Goal: Transaction & Acquisition: Download file/media

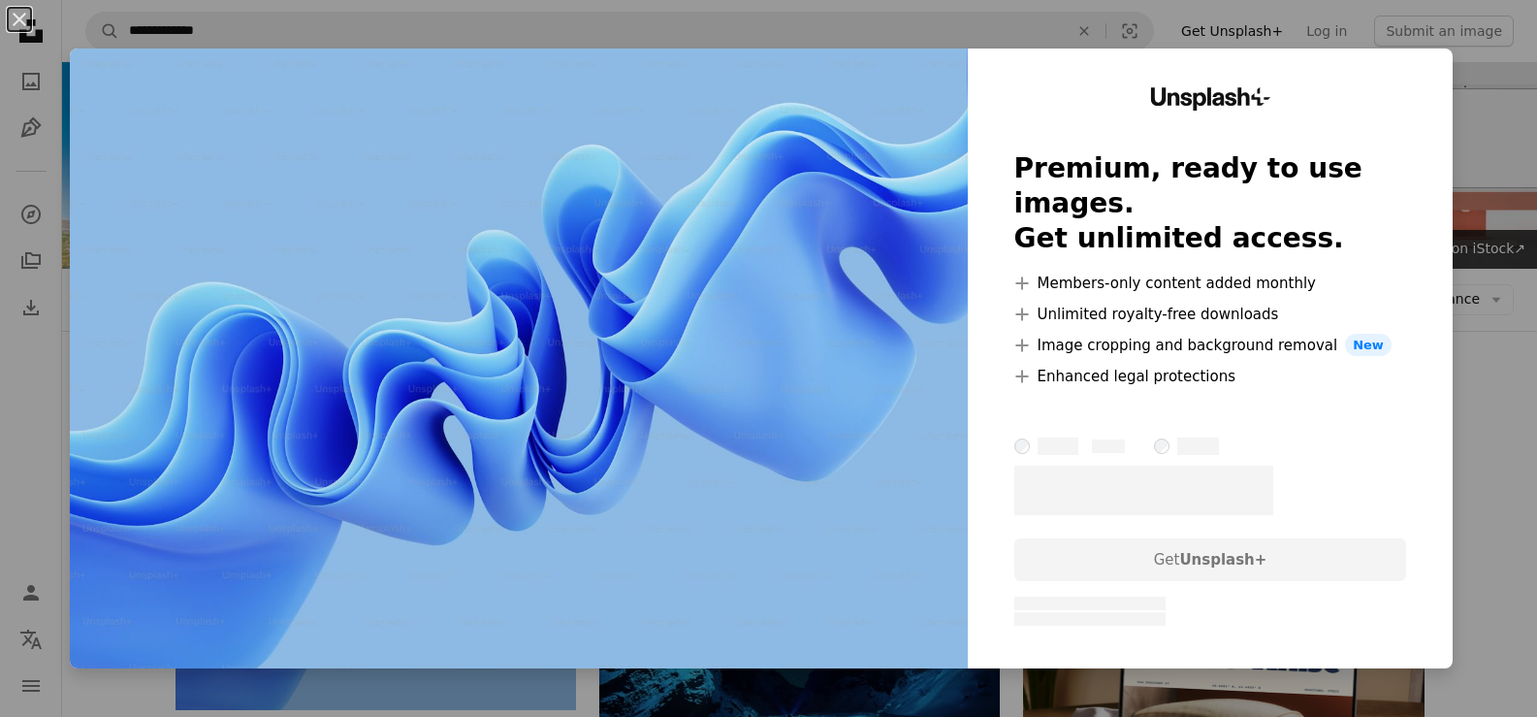
scroll to position [194, 0]
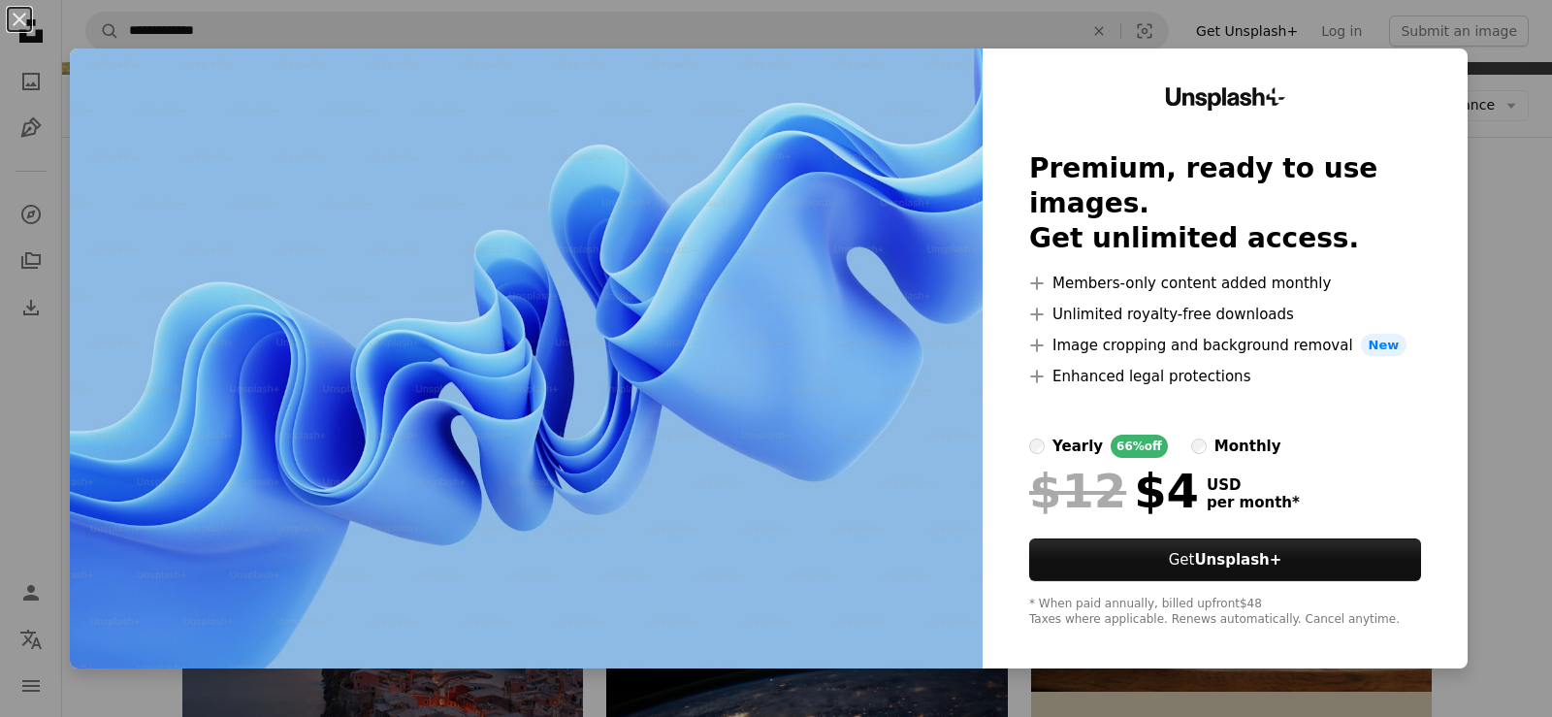
click at [1461, 228] on div "An X shape Unsplash+ Premium, ready to use images. Get unlimited access. A plus…" at bounding box center [776, 358] width 1552 height 717
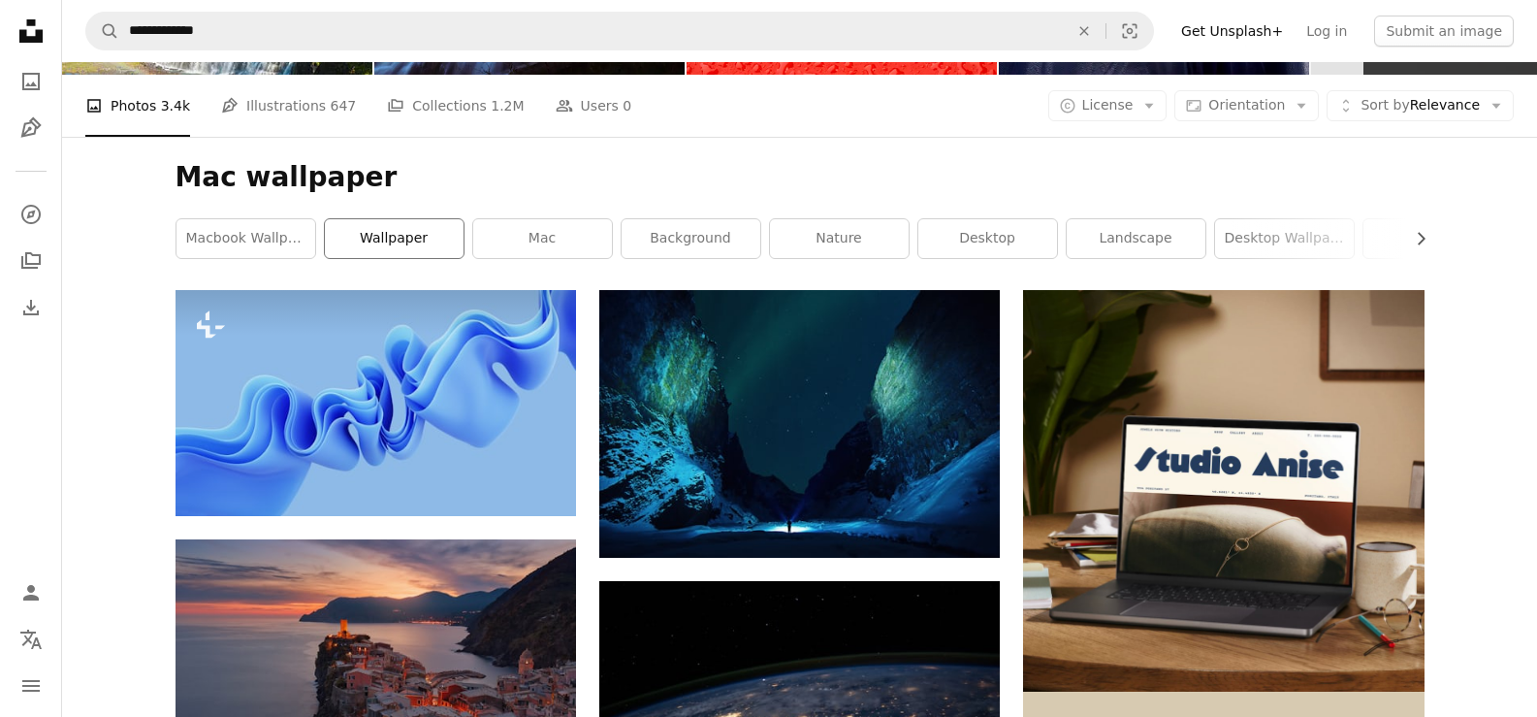
click at [392, 243] on link "wallpaper" at bounding box center [394, 238] width 139 height 39
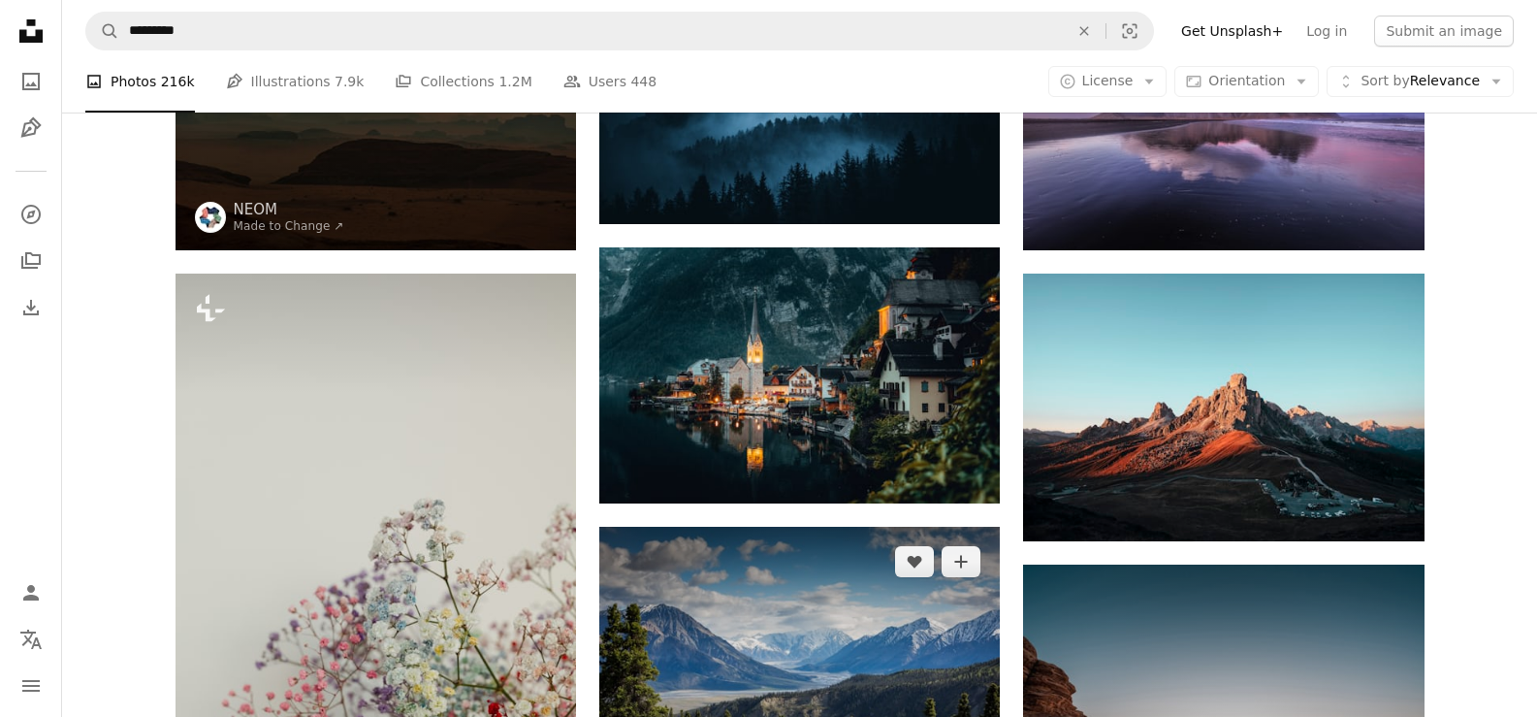
scroll to position [388, 0]
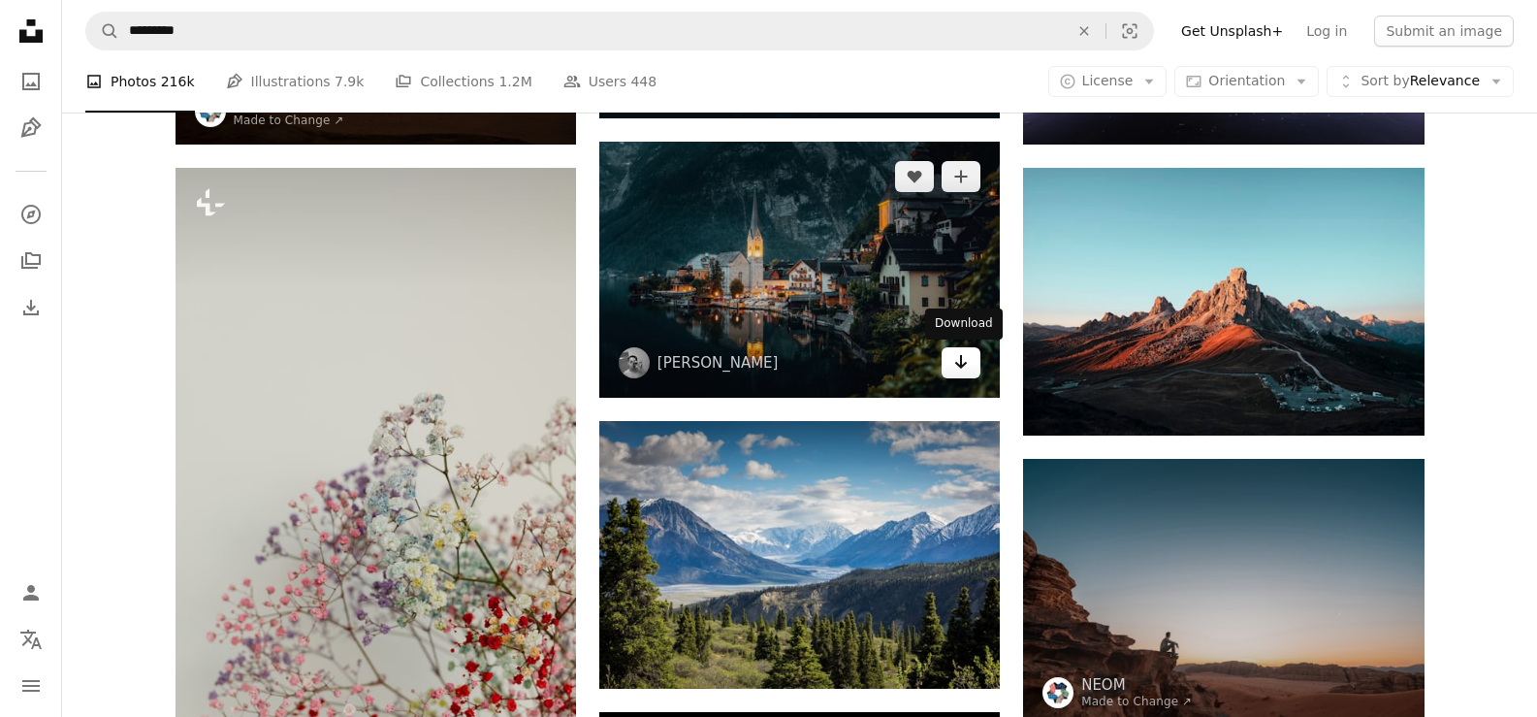
click at [974, 369] on link "Arrow pointing down" at bounding box center [961, 362] width 39 height 31
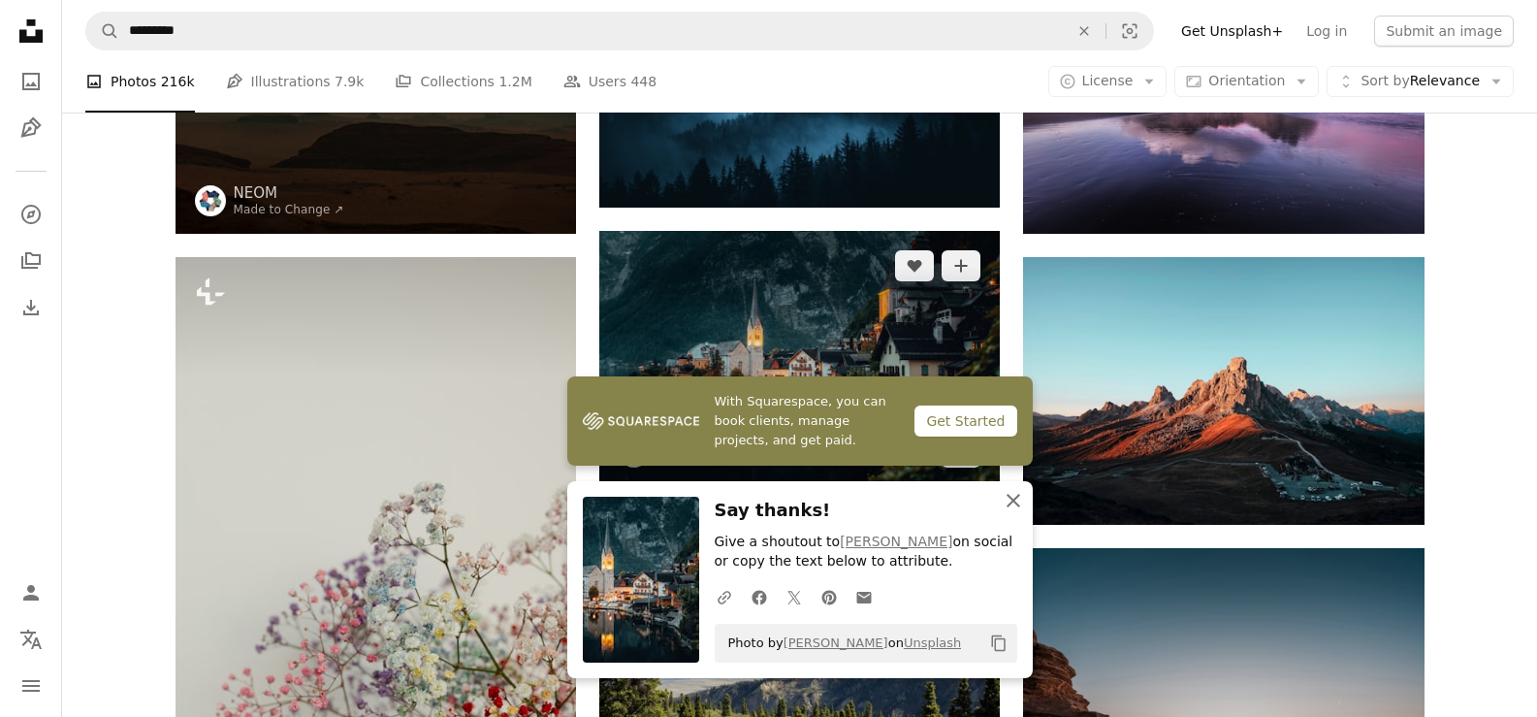
scroll to position [194, 0]
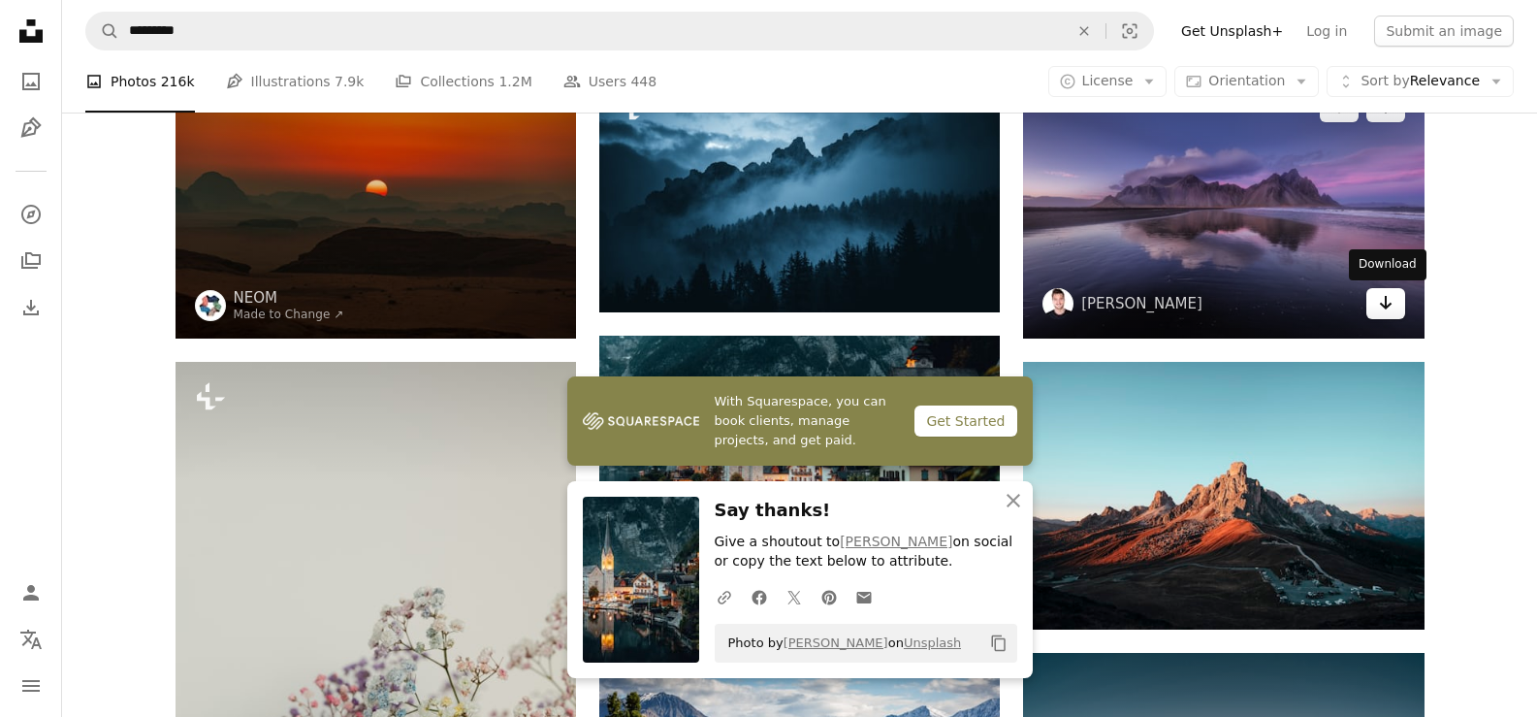
click at [1383, 302] on icon "Arrow pointing down" at bounding box center [1386, 302] width 16 height 23
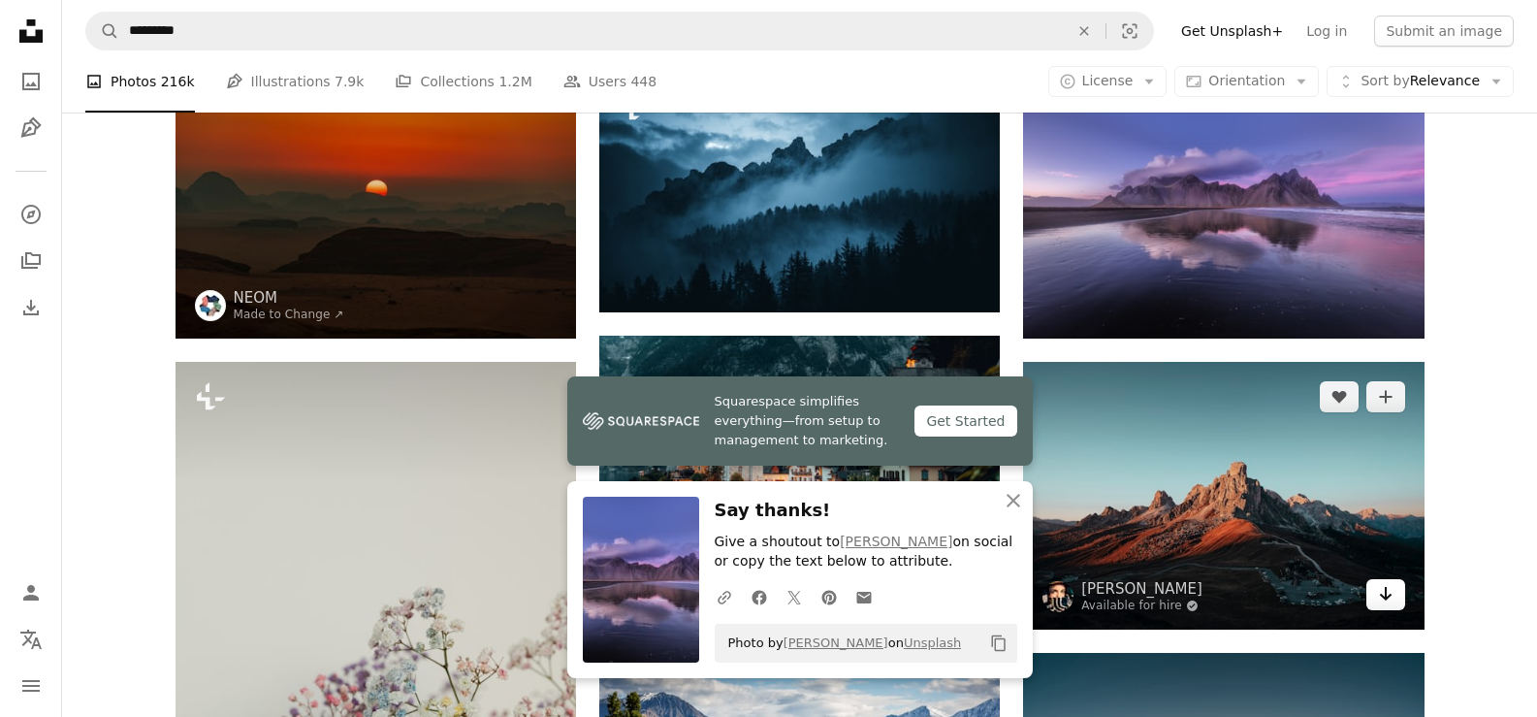
click at [1383, 592] on icon "Arrow pointing down" at bounding box center [1386, 593] width 16 height 23
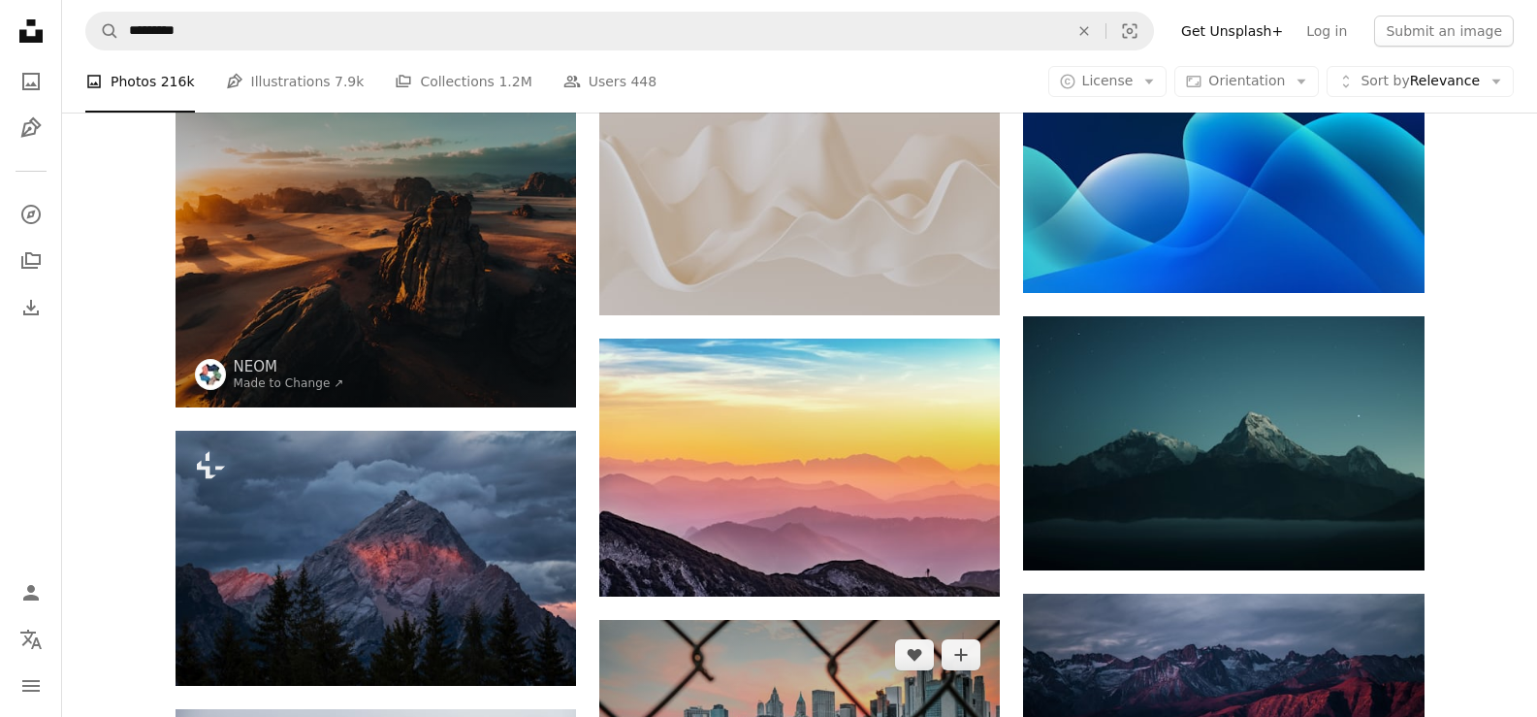
scroll to position [2425, 0]
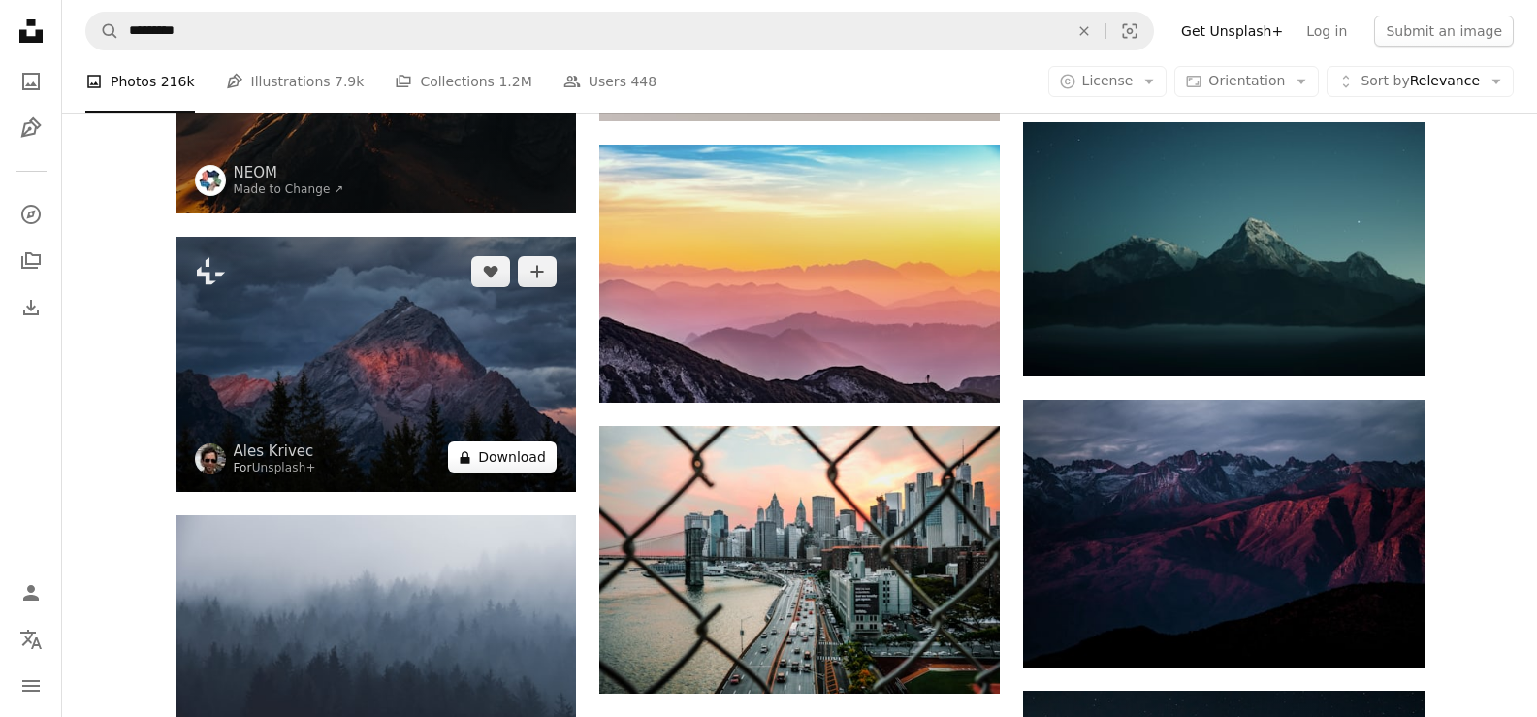
click at [504, 454] on button "A lock Download" at bounding box center [502, 456] width 109 height 31
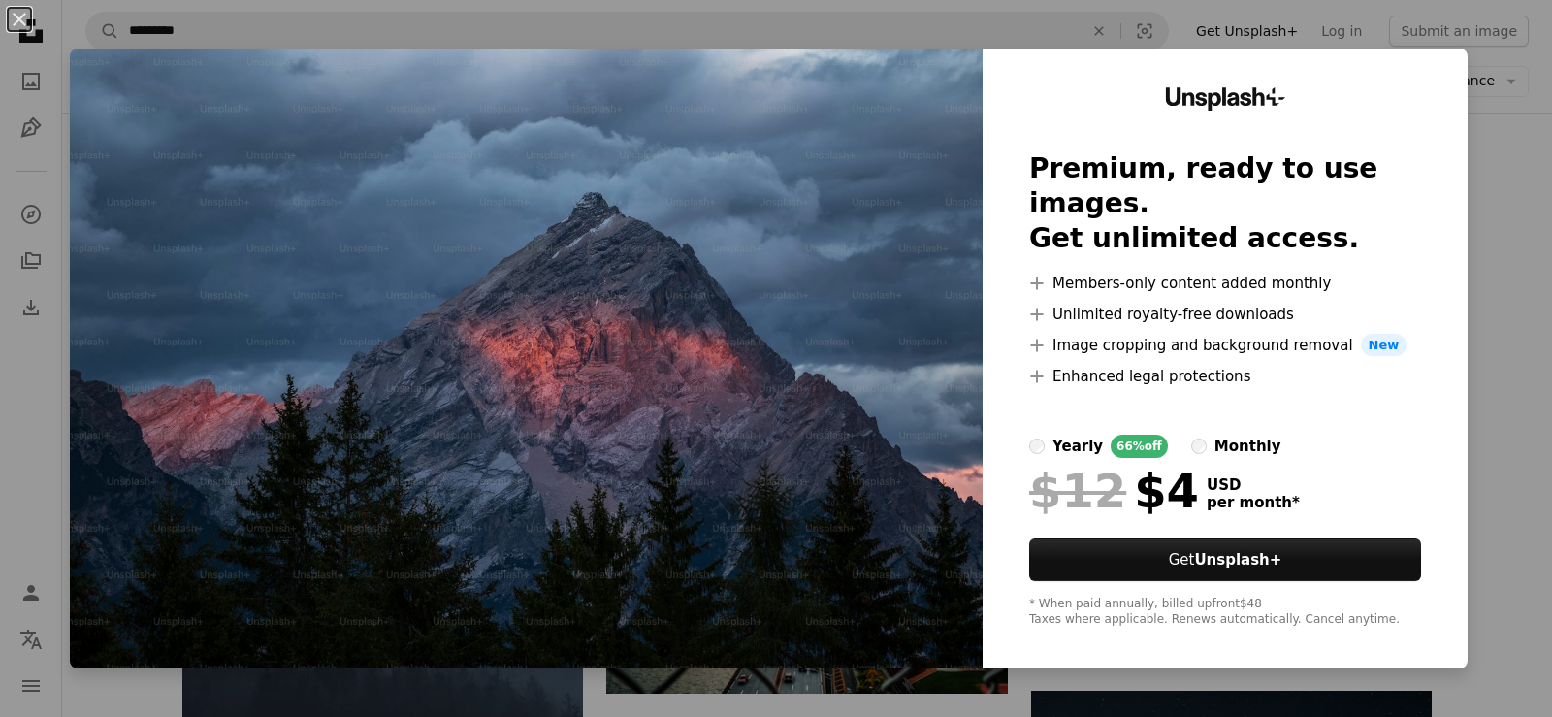
click at [1507, 144] on div "An X shape Unsplash+ Premium, ready to use images. Get unlimited access. A plus…" at bounding box center [776, 358] width 1552 height 717
